Goal: Task Accomplishment & Management: Manage account settings

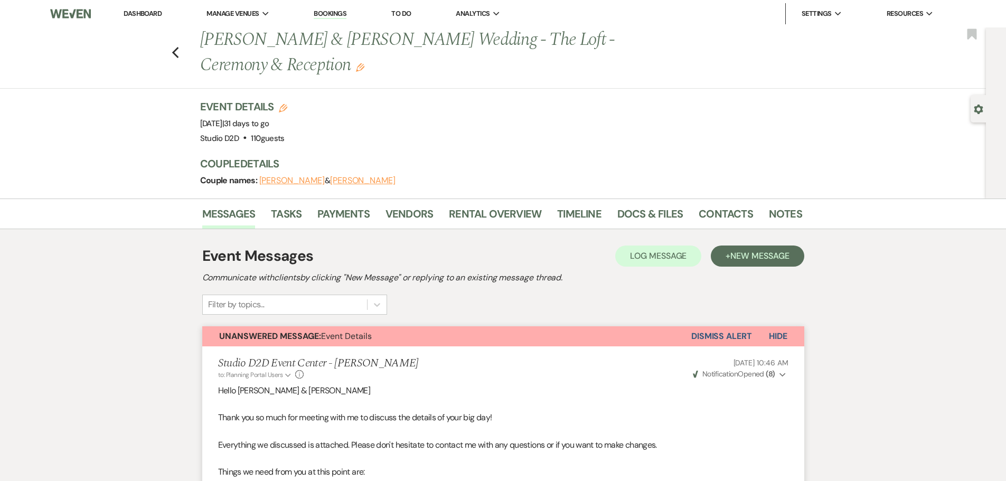
click at [287, 103] on button "Edit" at bounding box center [283, 107] width 8 height 10
select select "675"
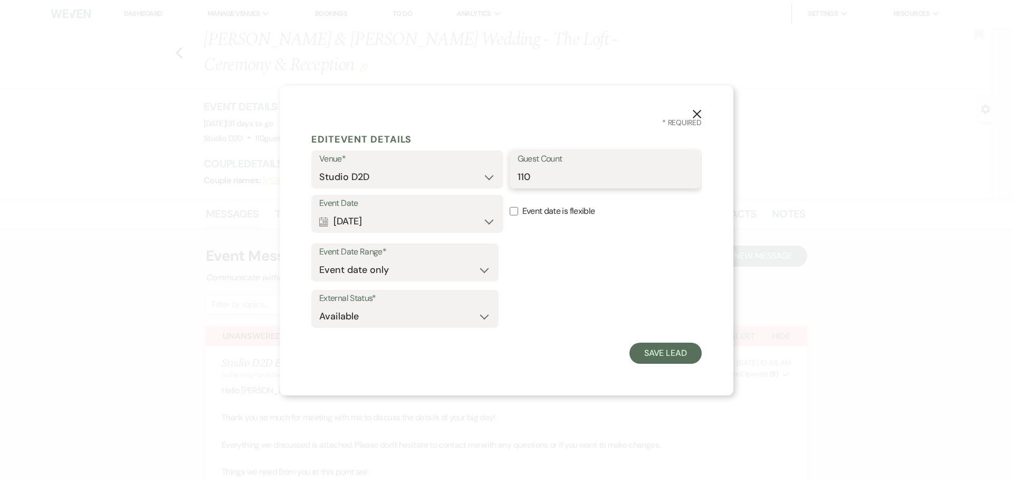
drag, startPoint x: 532, startPoint y: 178, endPoint x: 517, endPoint y: 178, distance: 14.3
click at [518, 178] on input "110" at bounding box center [606, 177] width 176 height 21
type input "93"
click at [652, 353] on button "Save Lead" at bounding box center [666, 353] width 72 height 21
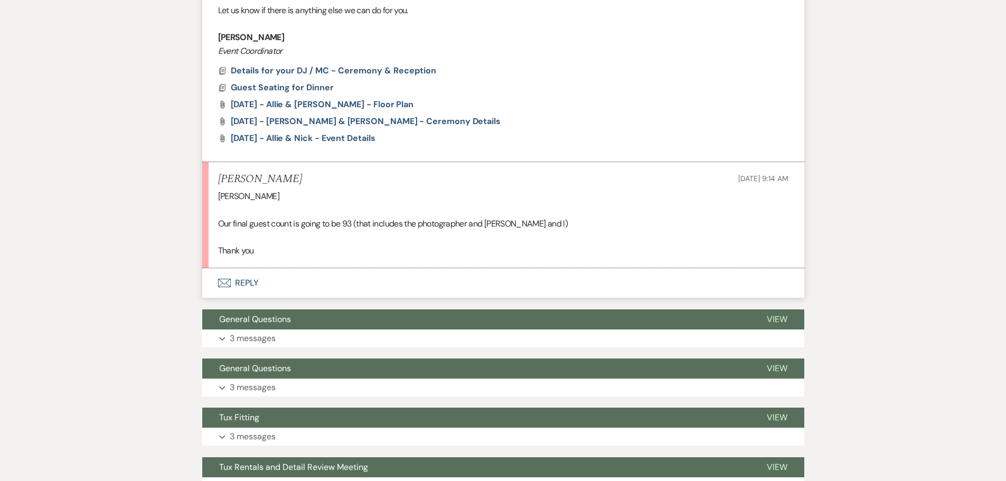
scroll to position [633, 0]
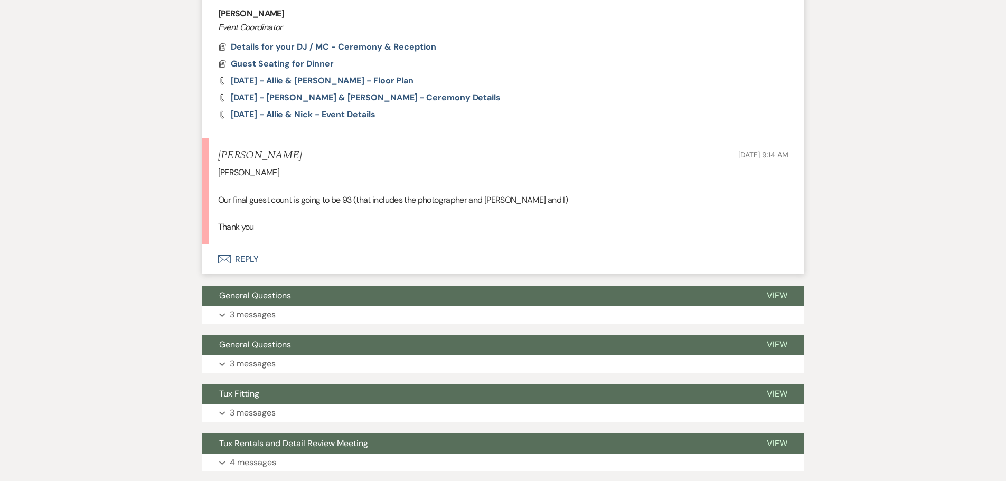
click at [254, 258] on button "Envelope Reply" at bounding box center [503, 259] width 602 height 30
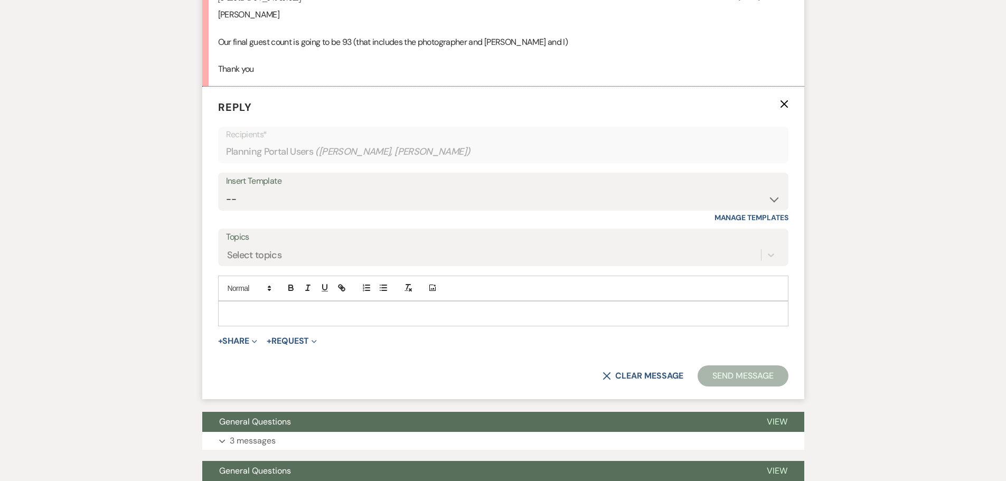
scroll to position [792, 0]
click at [311, 302] on div at bounding box center [503, 313] width 569 height 24
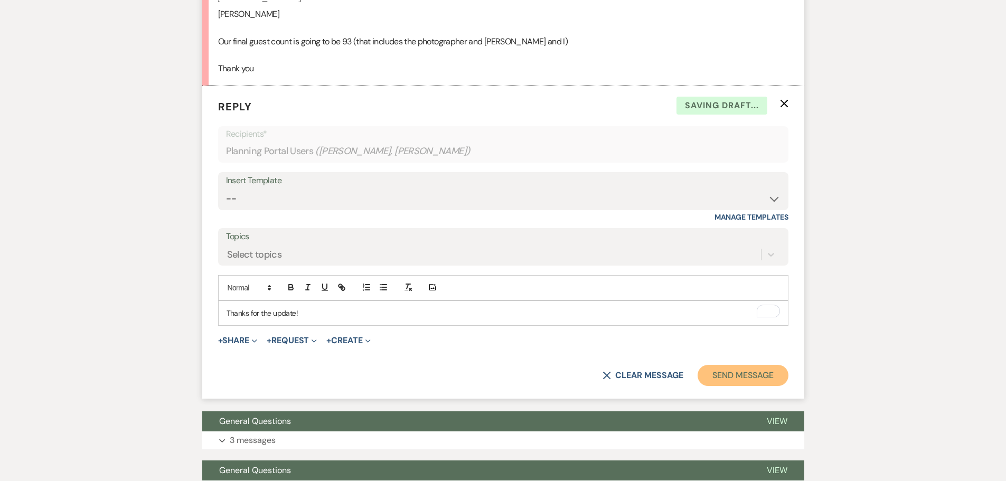
click at [741, 374] on button "Send Message" at bounding box center [742, 375] width 90 height 21
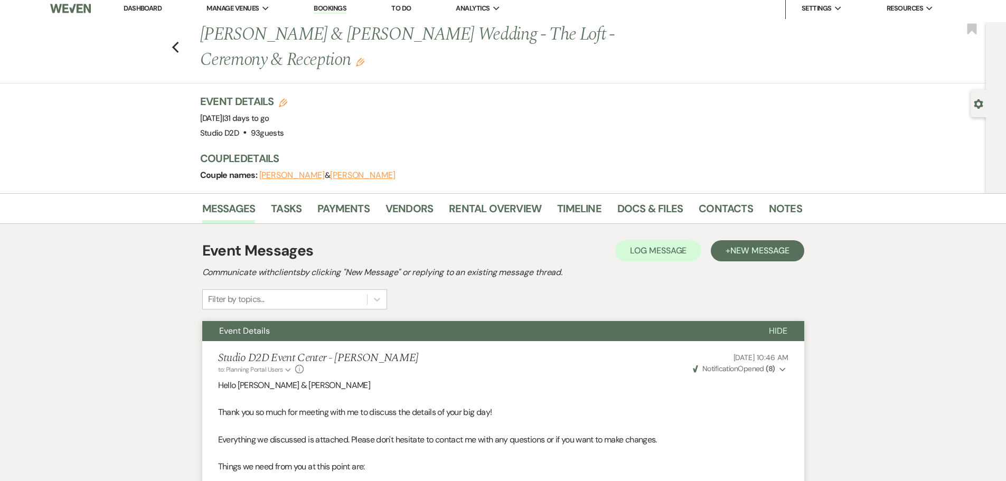
scroll to position [0, 0]
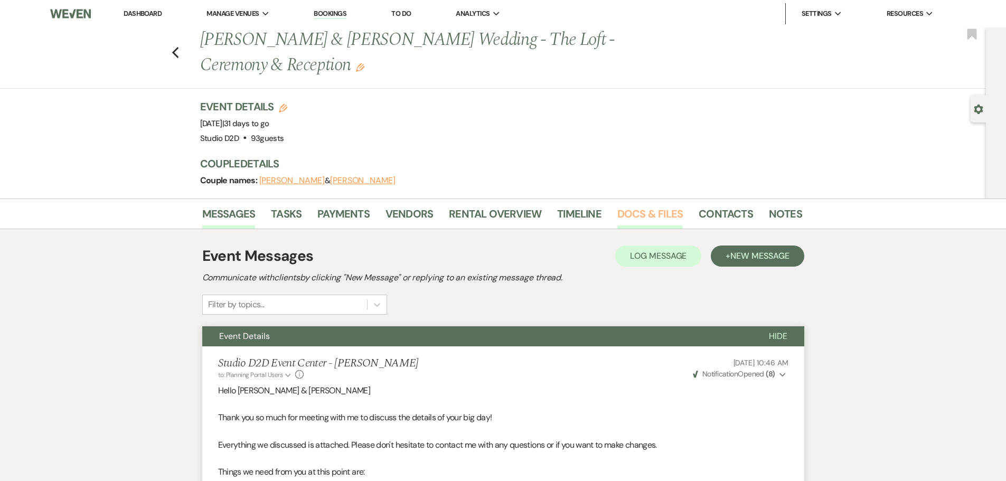
click at [635, 221] on link "Docs & Files" at bounding box center [649, 216] width 65 height 23
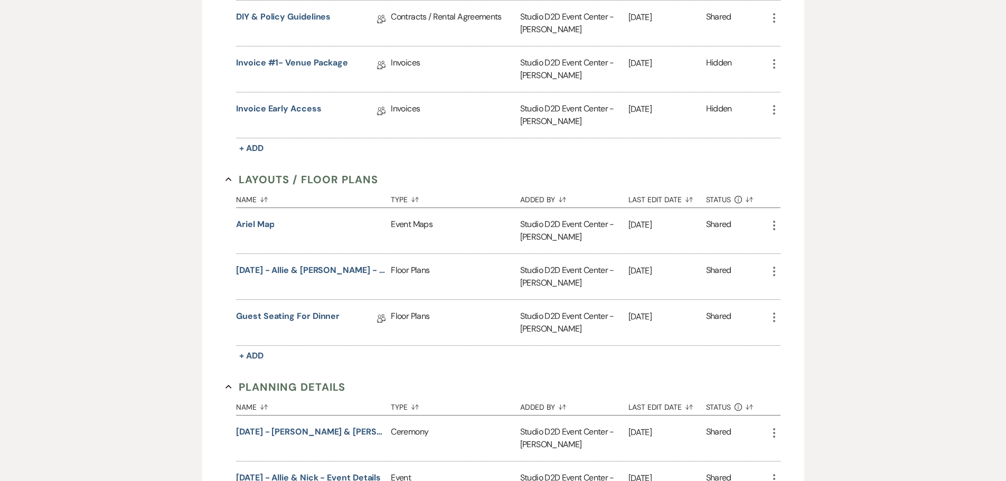
scroll to position [422, 0]
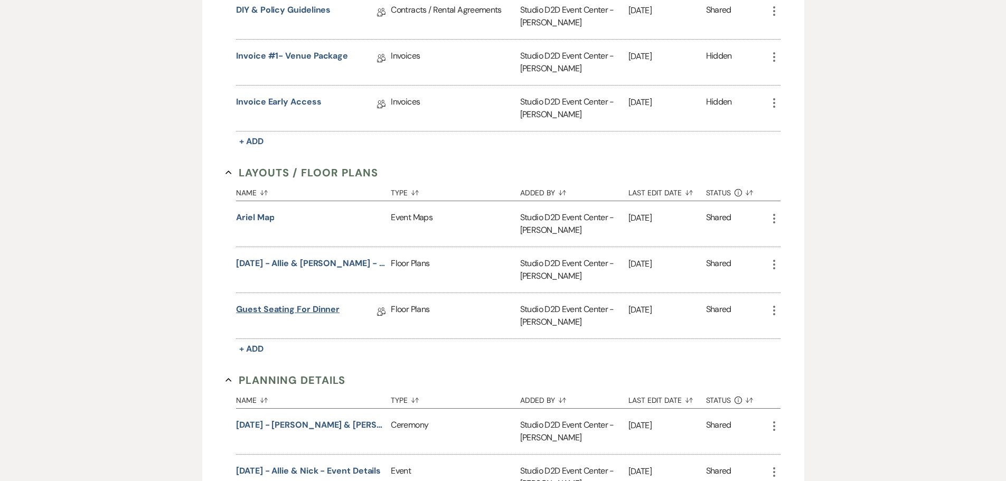
click at [308, 310] on link "Guest Seating for Dinner" at bounding box center [287, 311] width 103 height 16
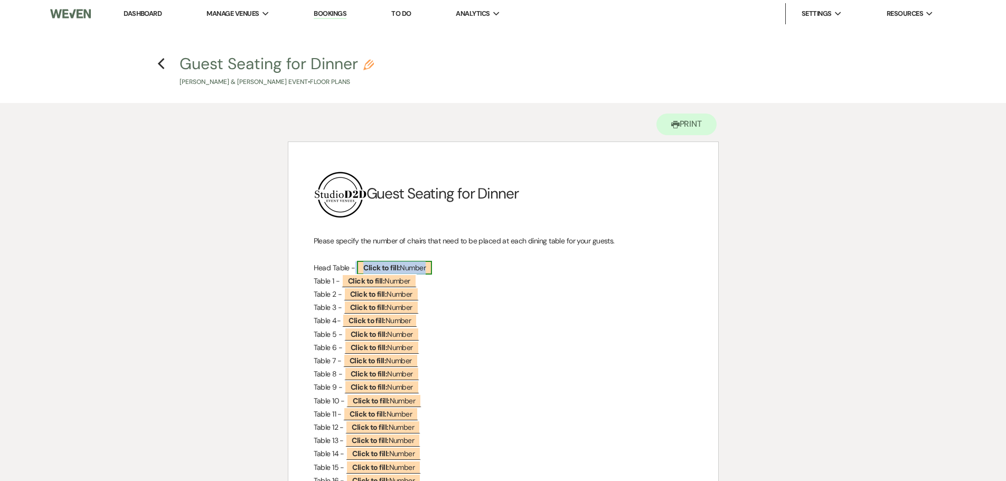
click at [392, 266] on b "Click to fill:" at bounding box center [381, 268] width 36 height 10
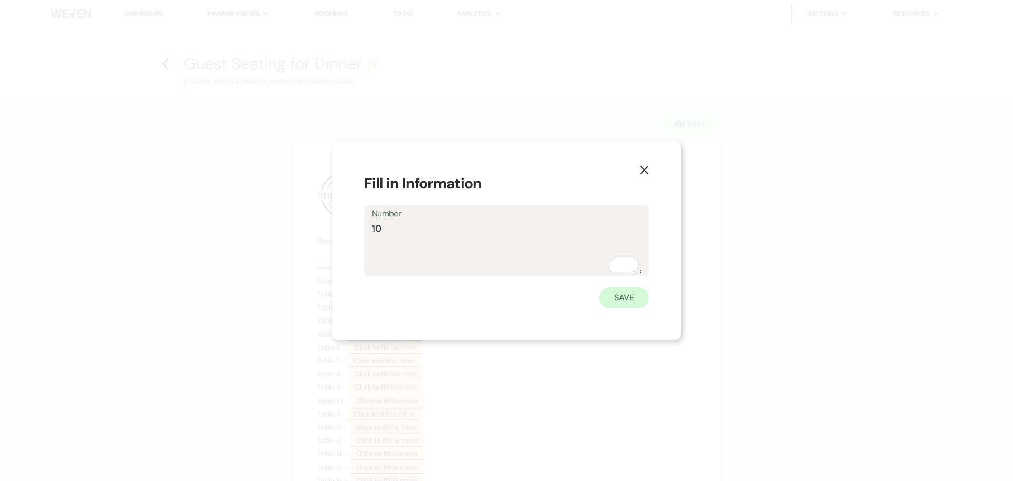
type textarea "10"
click at [630, 299] on button "Save" at bounding box center [625, 297] width 50 height 21
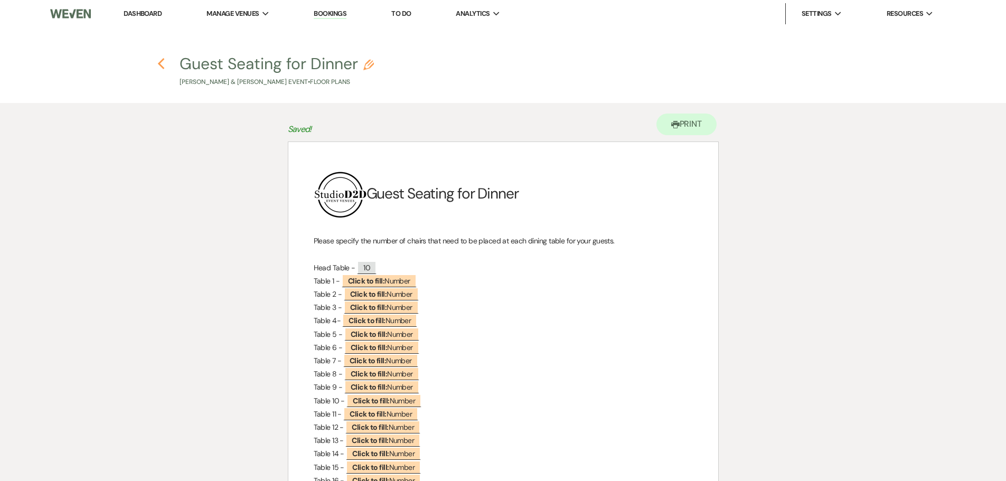
click at [162, 65] on icon "Previous" at bounding box center [161, 64] width 8 height 13
